Goal: Complete application form

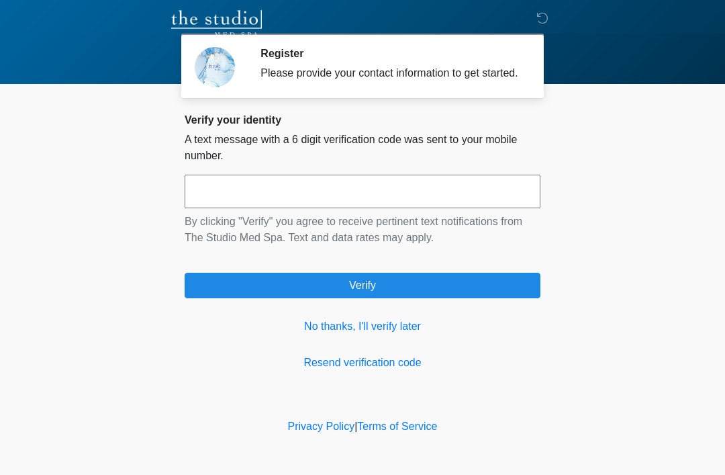
click at [408, 334] on link "No thanks, I'll verify later" at bounding box center [363, 326] width 356 height 16
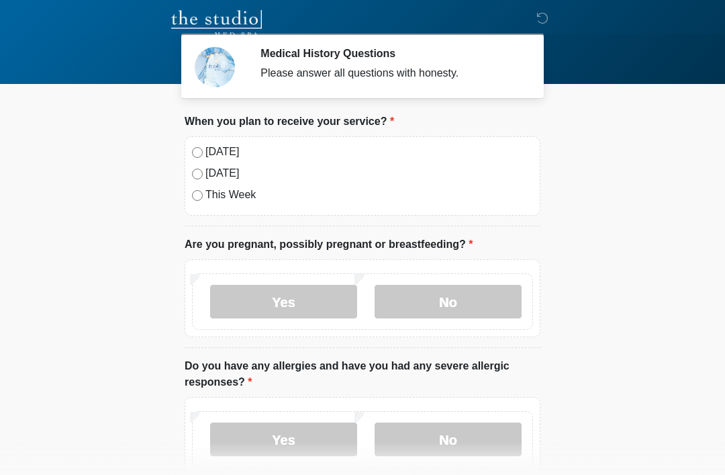
click at [222, 154] on label "[DATE]" at bounding box center [369, 152] width 328 height 16
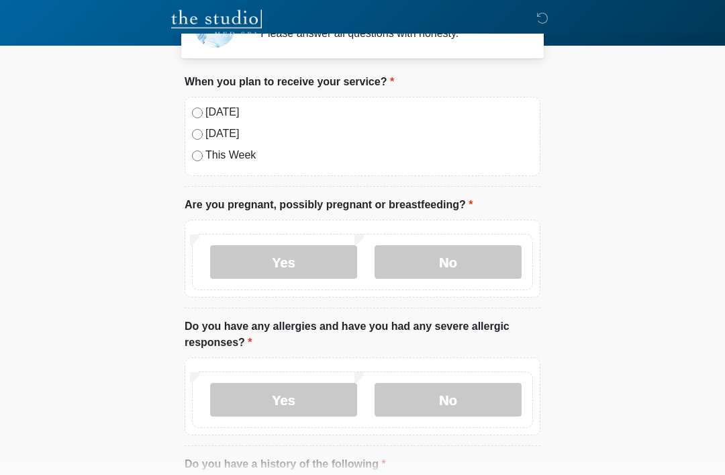
scroll to position [40, 0]
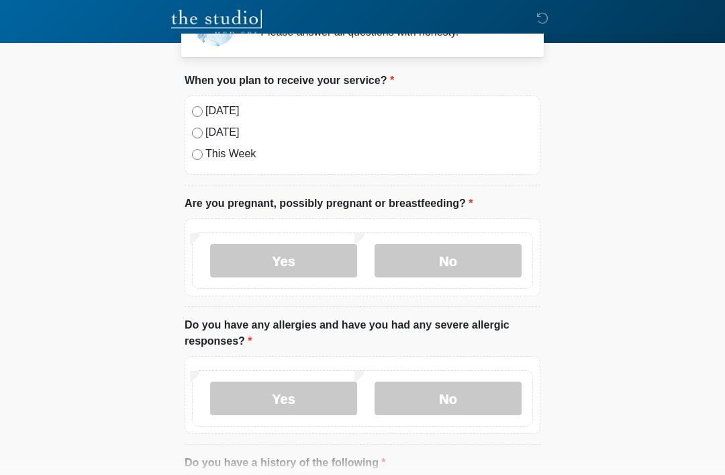
click at [479, 258] on label "No" at bounding box center [448, 261] width 147 height 34
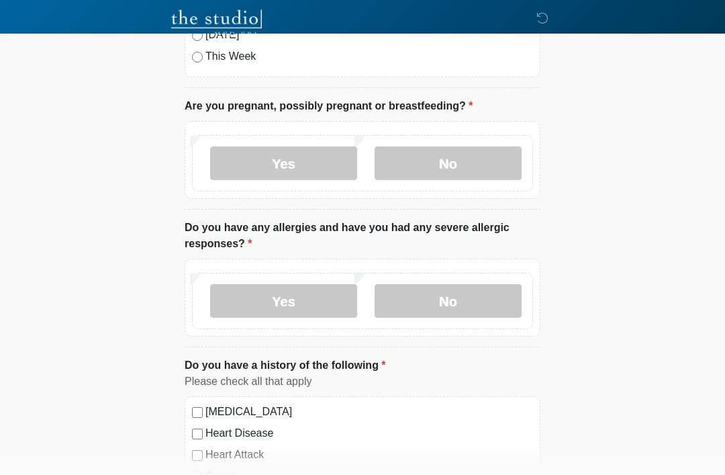
scroll to position [140, 0]
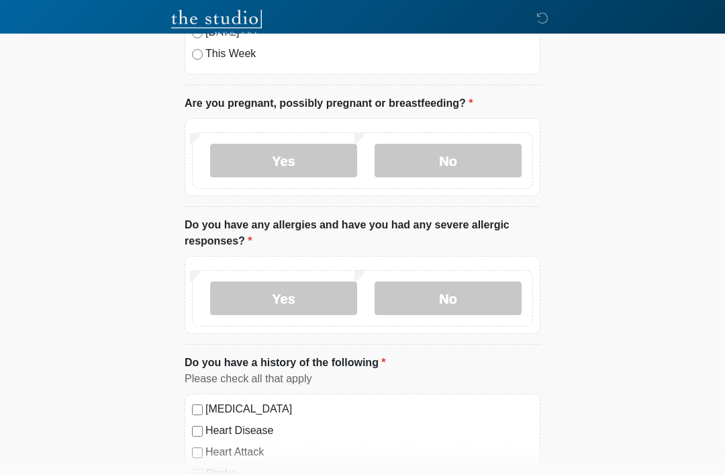
click at [477, 297] on label "No" at bounding box center [448, 299] width 147 height 34
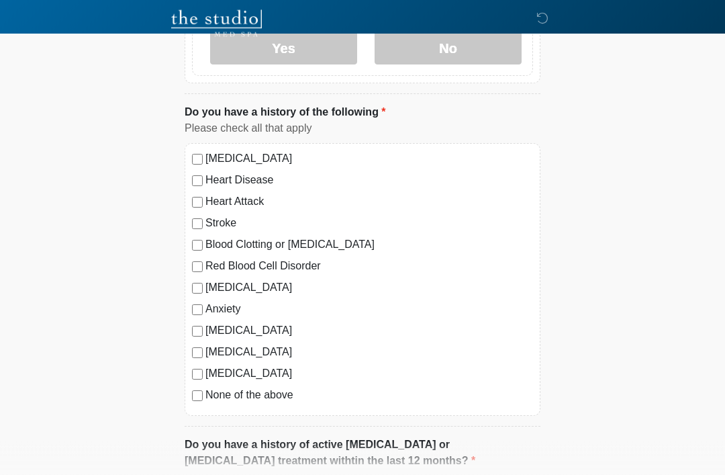
scroll to position [393, 0]
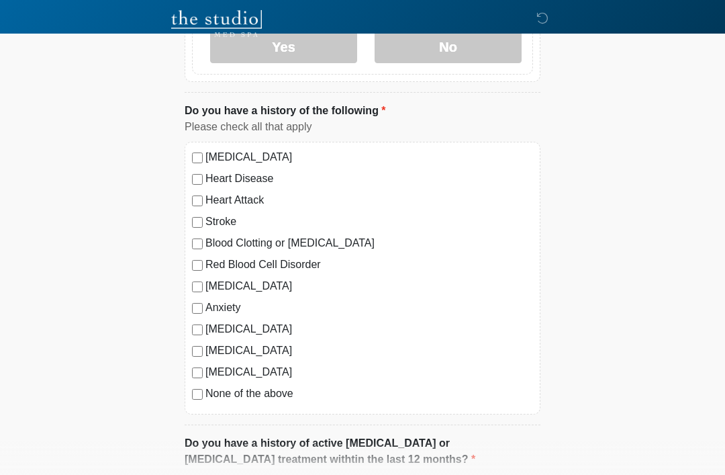
click at [251, 283] on label "[MEDICAL_DATA]" at bounding box center [369, 286] width 328 height 16
click at [235, 304] on label "Anxiety" at bounding box center [369, 308] width 328 height 16
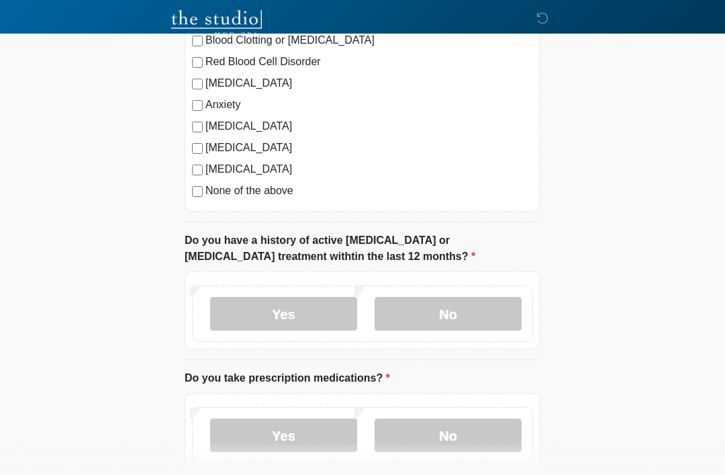
scroll to position [598, 0]
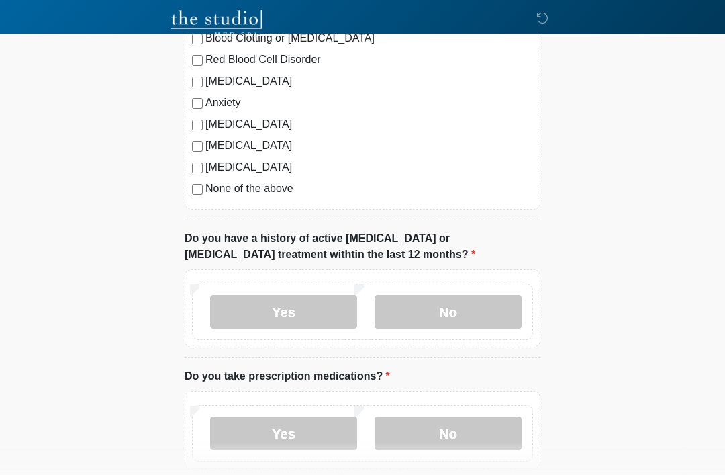
click at [468, 313] on label "No" at bounding box center [448, 312] width 147 height 34
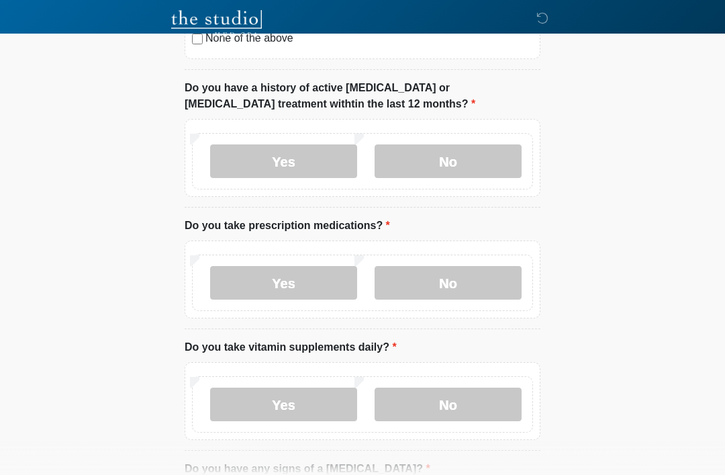
scroll to position [749, 0]
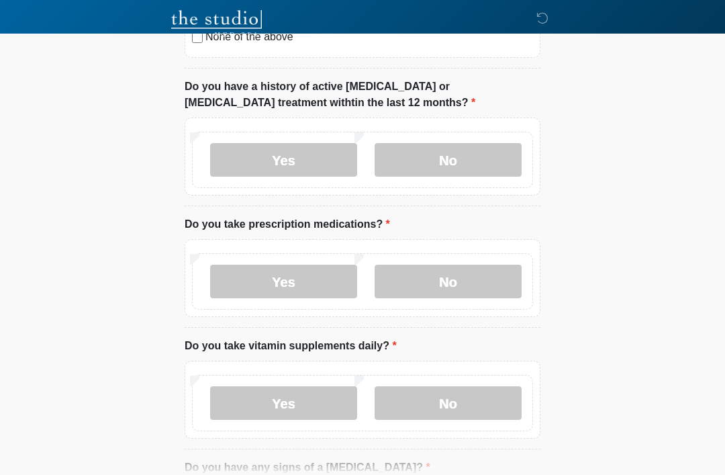
click at [297, 277] on label "Yes" at bounding box center [283, 282] width 147 height 34
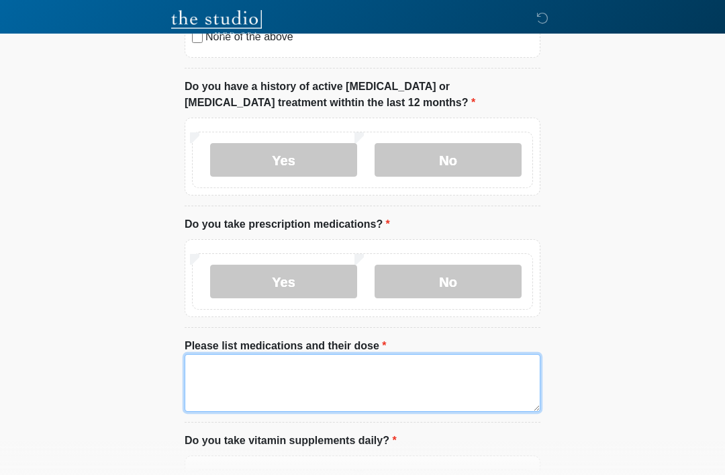
click at [267, 369] on textarea "Please list medications and their dose" at bounding box center [363, 383] width 356 height 58
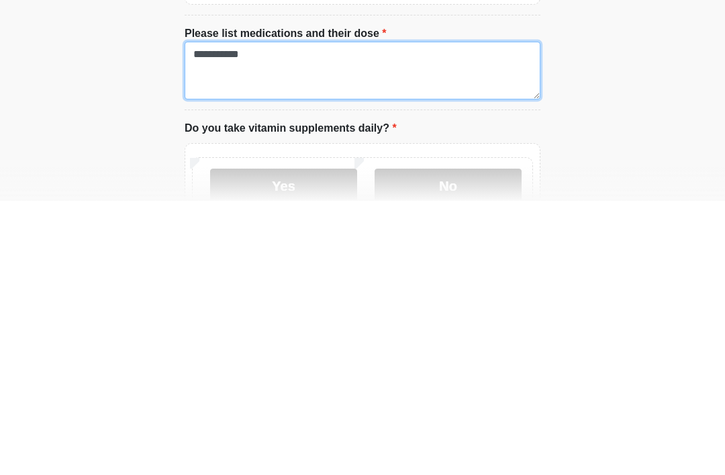
scroll to position [788, 0]
type textarea "**********"
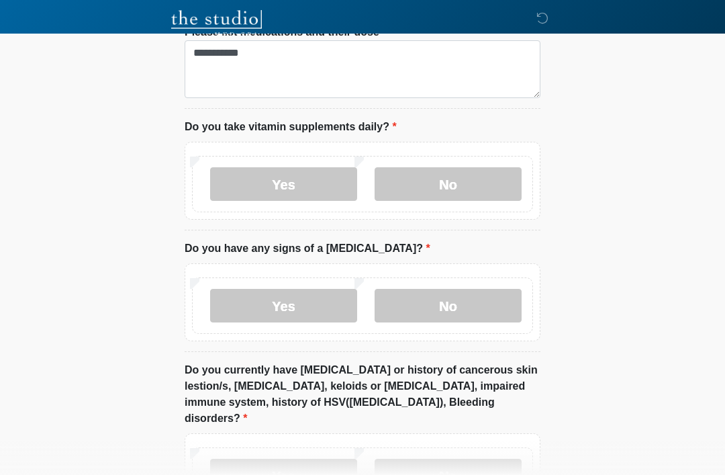
click at [474, 185] on label "No" at bounding box center [448, 184] width 147 height 34
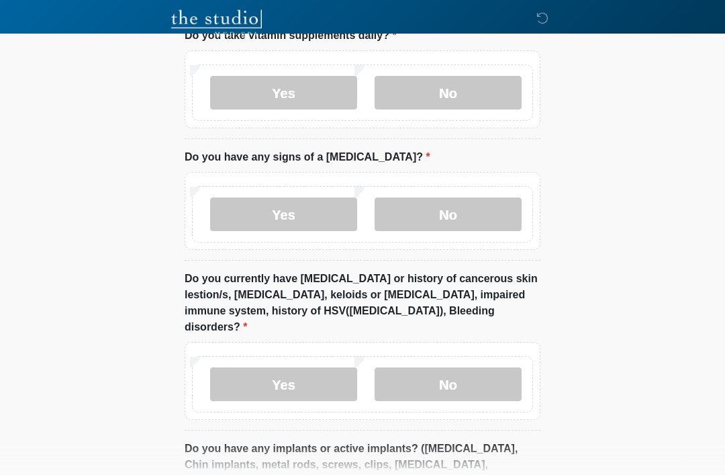
click at [506, 220] on label "No" at bounding box center [448, 215] width 147 height 34
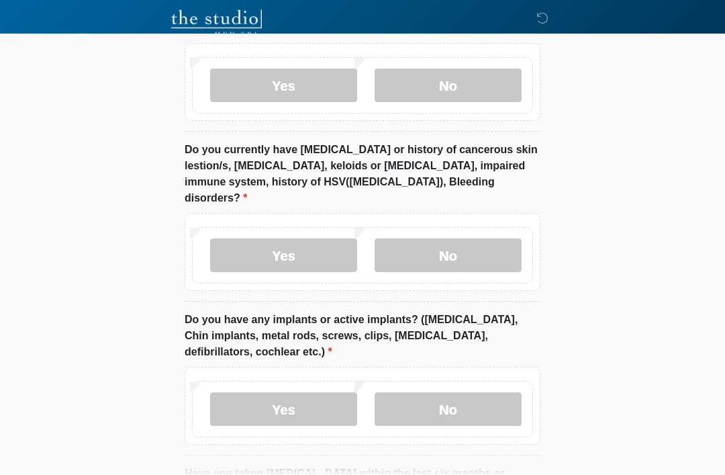
scroll to position [1283, 0]
click at [494, 249] on label "No" at bounding box center [448, 255] width 147 height 34
click at [447, 392] on label "No" at bounding box center [448, 409] width 147 height 34
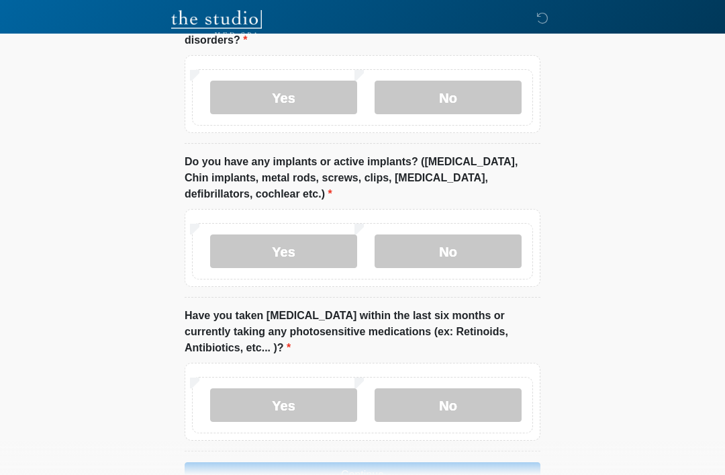
scroll to position [1463, 0]
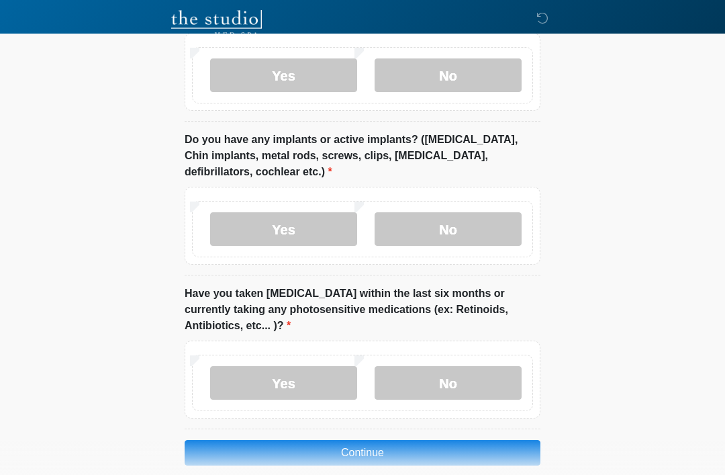
click at [466, 367] on label "No" at bounding box center [448, 383] width 147 height 34
click at [421, 440] on button "Continue" at bounding box center [363, 453] width 356 height 26
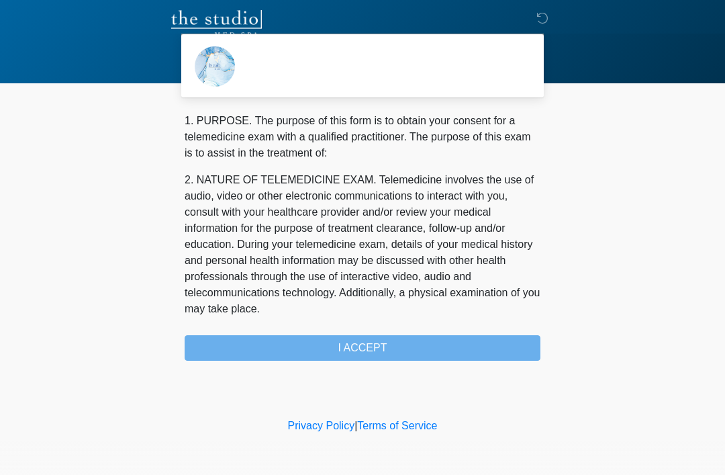
scroll to position [0, 0]
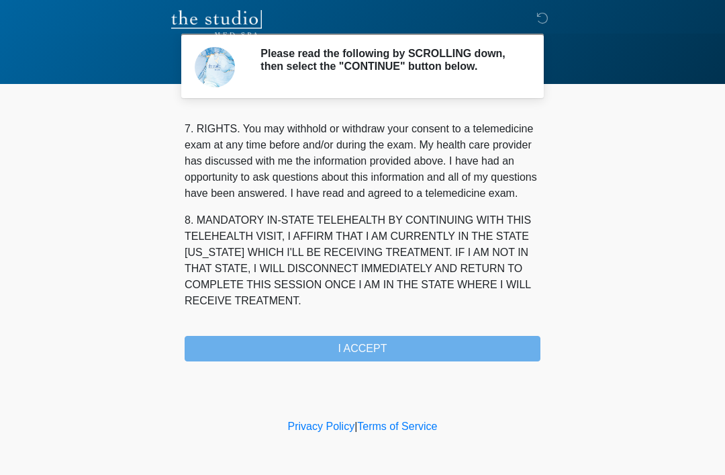
click at [432, 361] on button "I ACCEPT" at bounding box center [363, 349] width 356 height 26
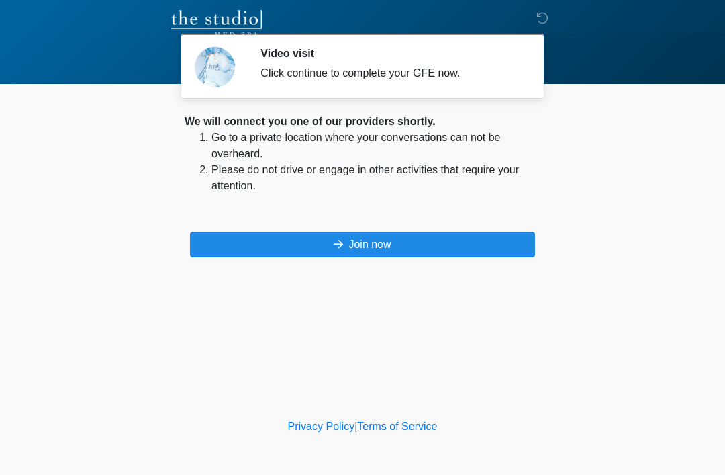
click at [438, 252] on button "Join now" at bounding box center [362, 245] width 345 height 26
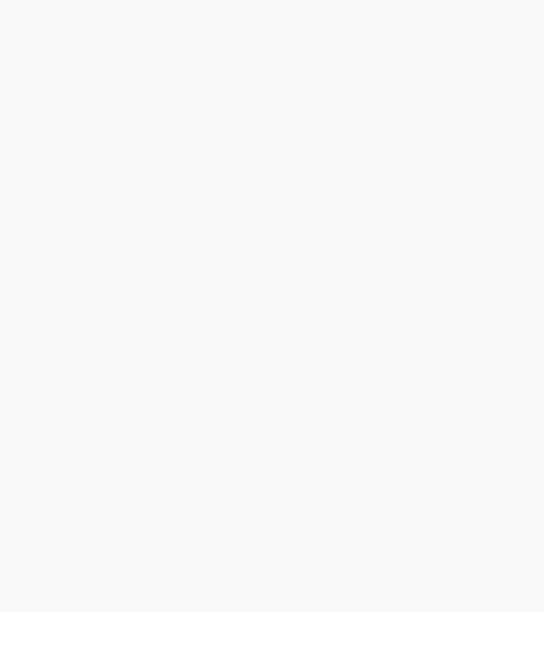
scroll to position [4, 0]
